Goal: Task Accomplishment & Management: Manage account settings

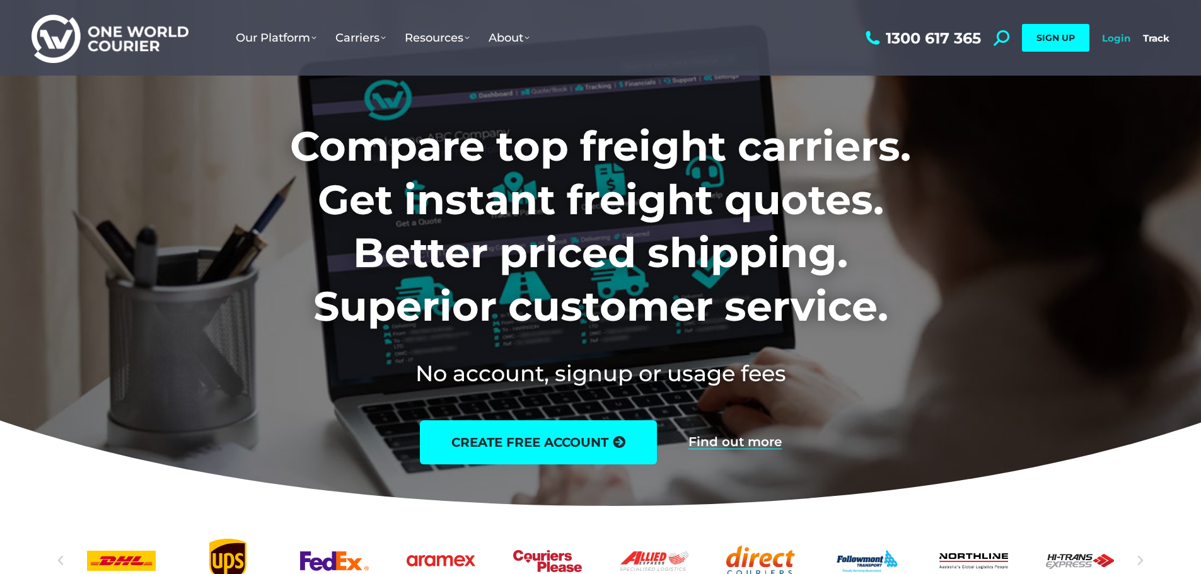
click at [1119, 40] on link "Login" at bounding box center [1116, 38] width 28 height 12
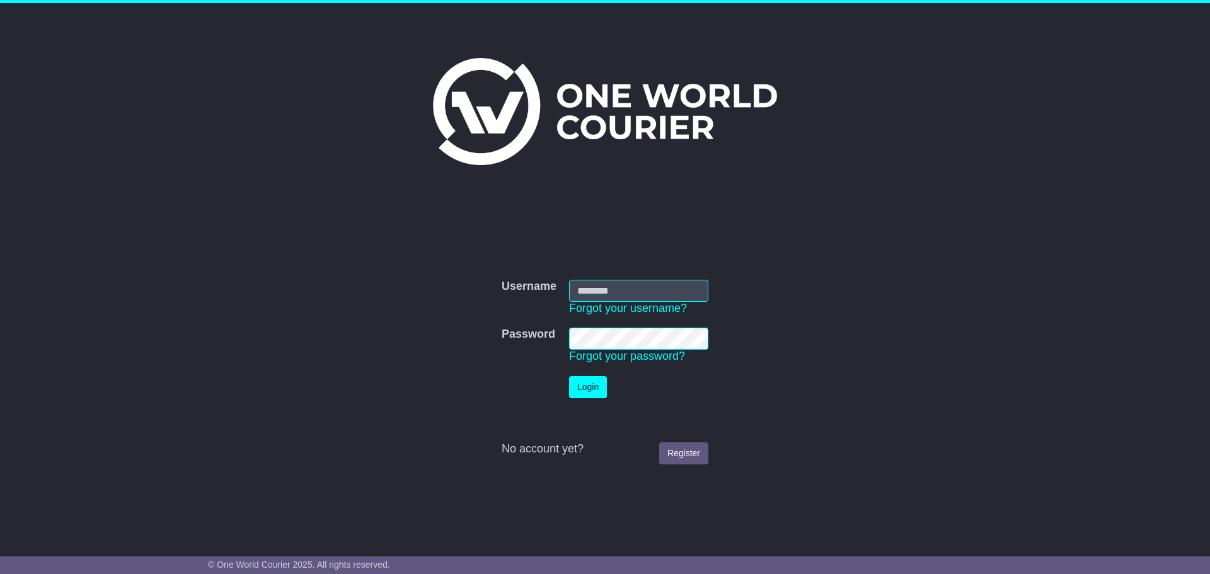
type input "**********"
click at [582, 390] on button "Login" at bounding box center [588, 387] width 38 height 22
